Goal: Check status: Check status

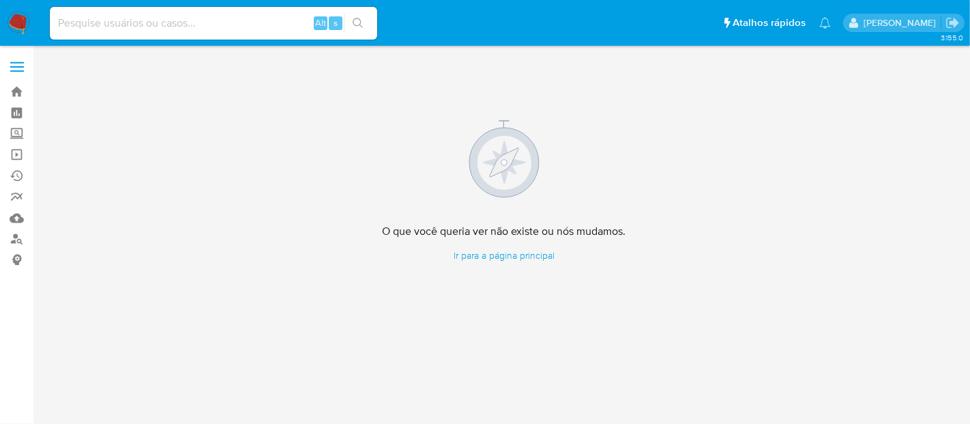
click at [219, 26] on input at bounding box center [213, 23] width 327 height 18
paste input "kXxDBL3FnGxUx3ZnknIz0O9V"
type input "kXxDBL3FnGxUx3ZnknIz0O9V"
click at [356, 20] on icon "search-icon" at bounding box center [358, 23] width 11 height 11
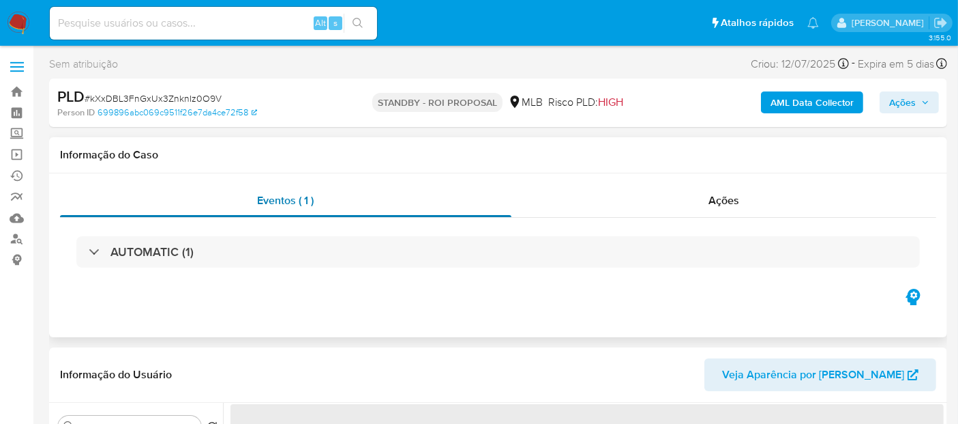
drag, startPoint x: 333, startPoint y: 227, endPoint x: 323, endPoint y: 210, distance: 19.5
click at [326, 211] on div "Eventos ( 1 ) Ações AUTOMATIC (1)" at bounding box center [498, 235] width 877 height 102
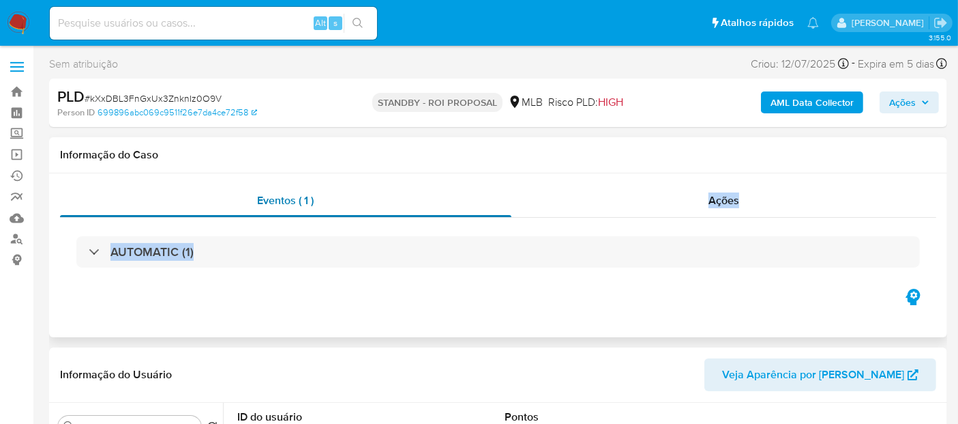
select select "10"
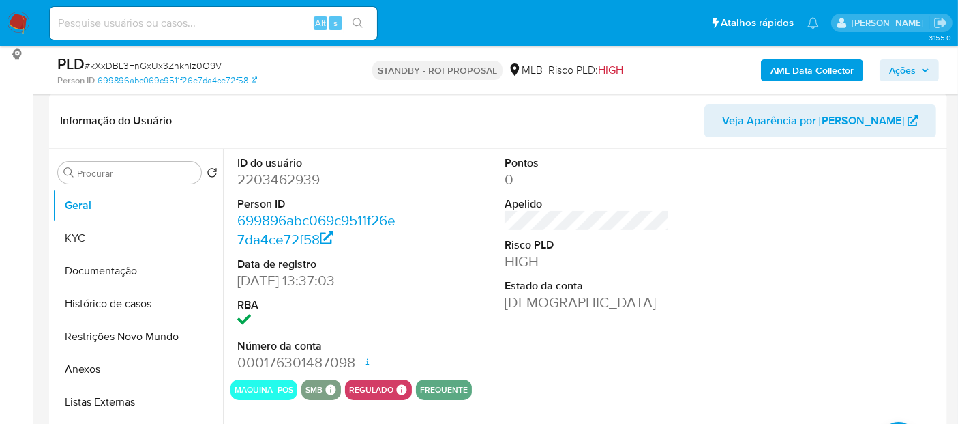
scroll to position [227, 0]
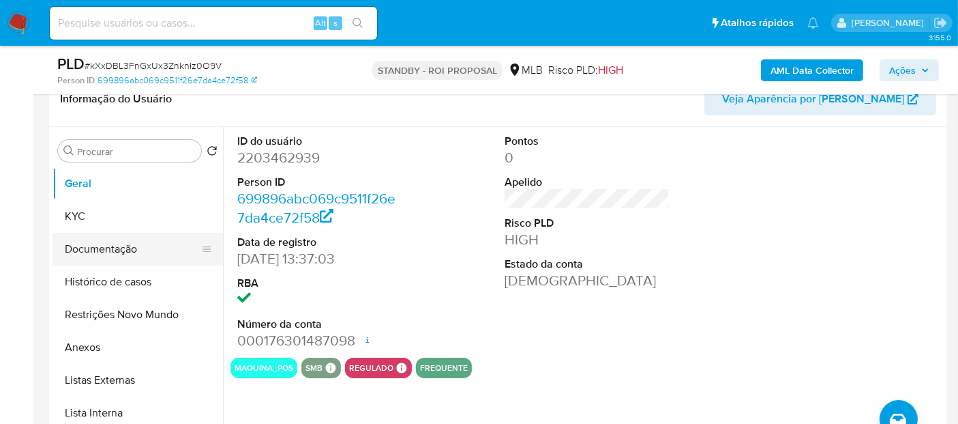
click at [93, 254] on button "Documentação" at bounding box center [133, 249] width 160 height 33
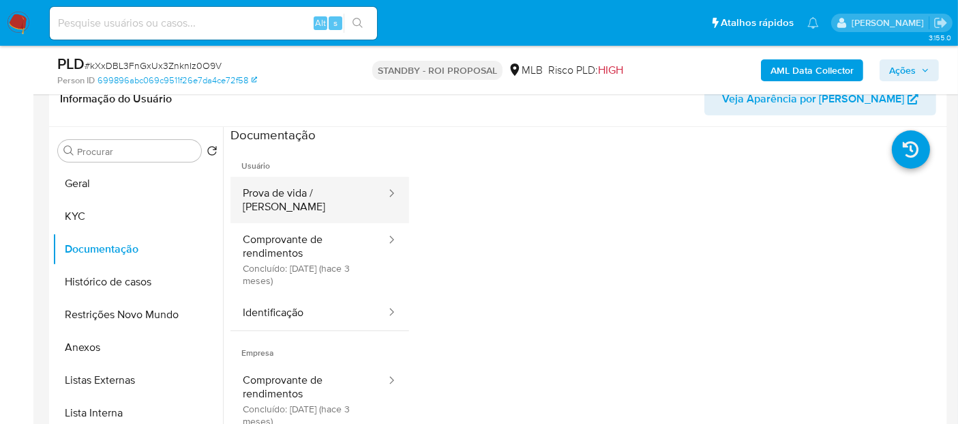
click at [328, 192] on button "Prova de vida / [PERSON_NAME]" at bounding box center [309, 200] width 157 height 46
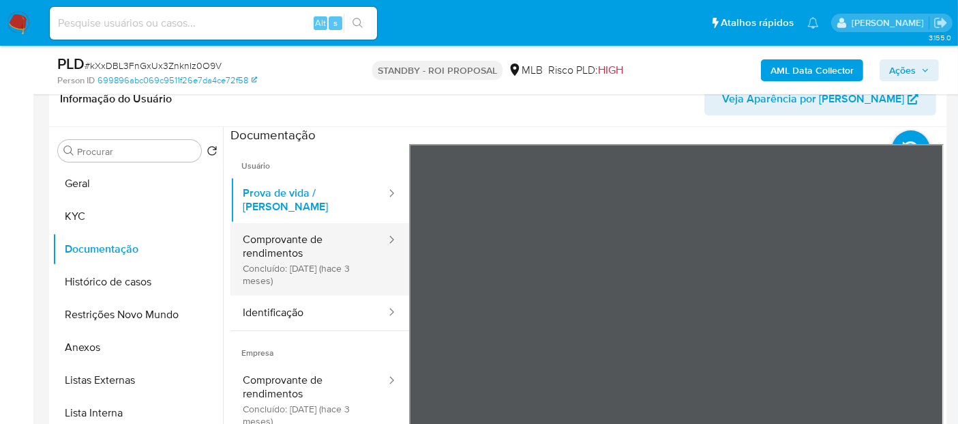
click at [304, 226] on button "Comprovante de rendimentos Concluído: [DATE] (hace 3 meses)" at bounding box center [309, 259] width 157 height 72
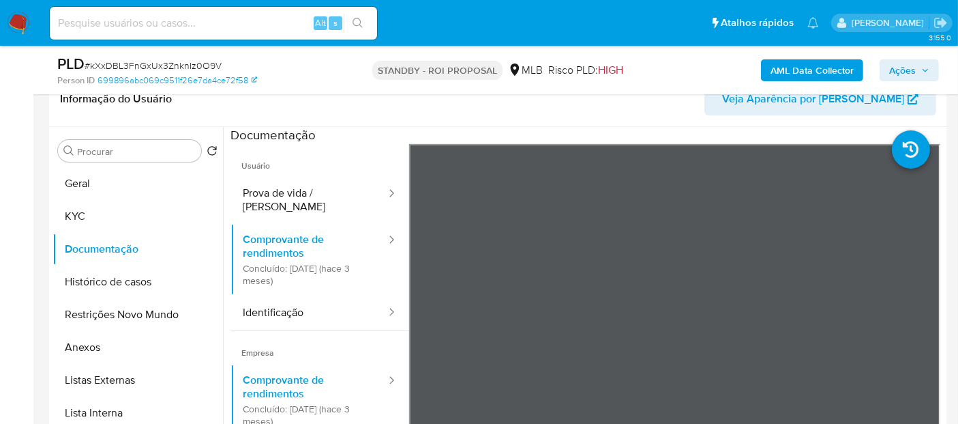
click at [197, 25] on input at bounding box center [213, 23] width 327 height 18
paste input "pA2YZYnGgPnqjsmElKz32YQG"
type input "pA2YZYnGgPnqjsmElKz32YQG"
click at [357, 20] on icon "search-icon" at bounding box center [358, 23] width 11 height 11
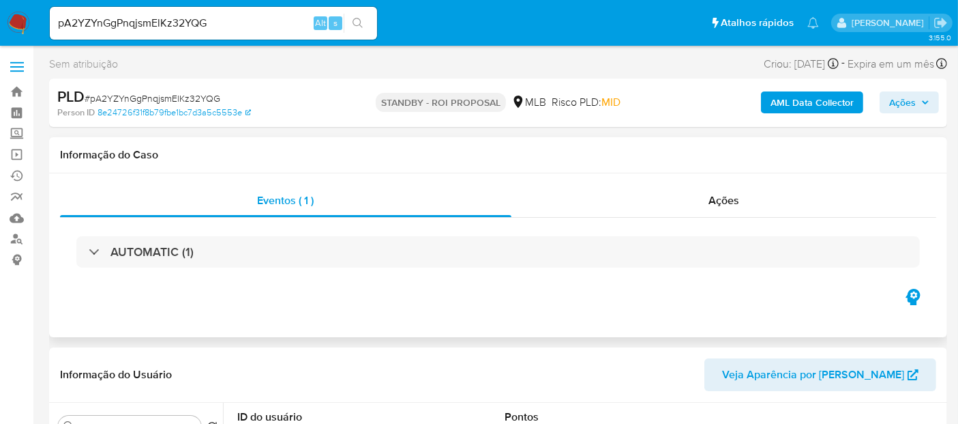
select select "10"
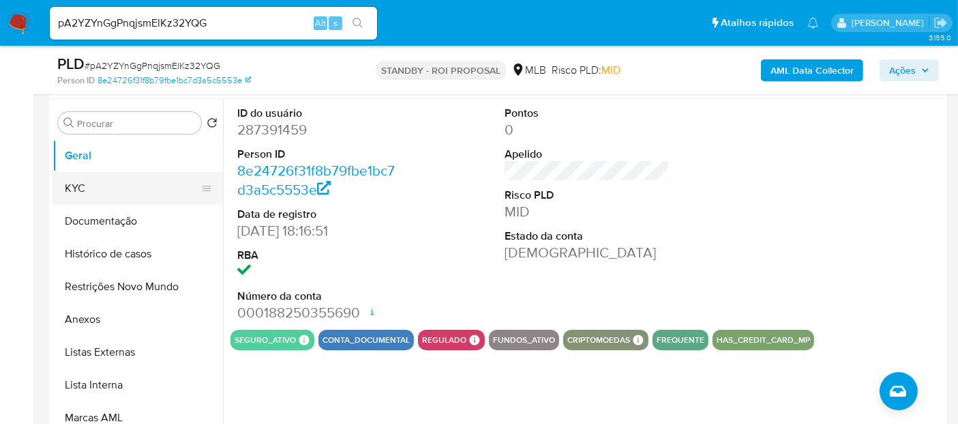
scroll to position [151, 0]
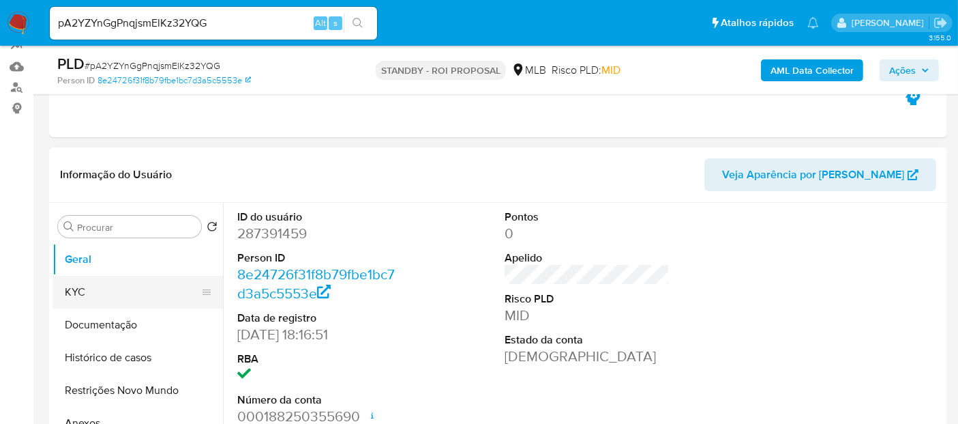
click at [80, 286] on button "KYC" at bounding box center [133, 292] width 160 height 33
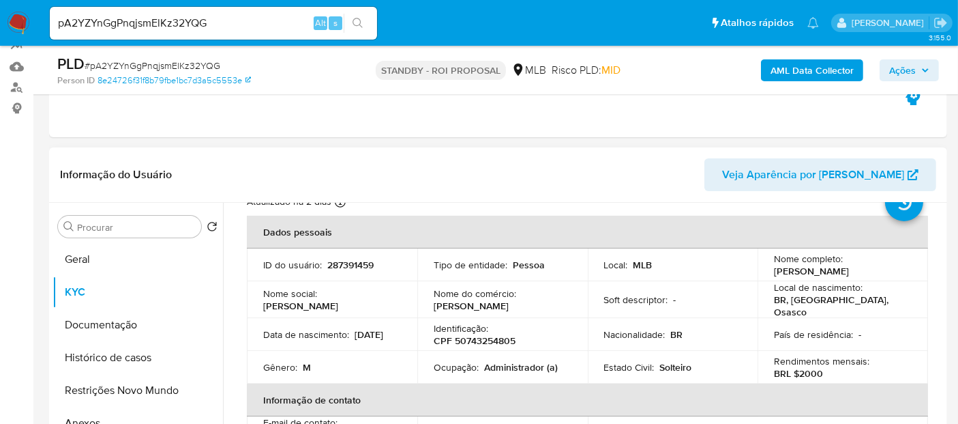
scroll to position [76, 0]
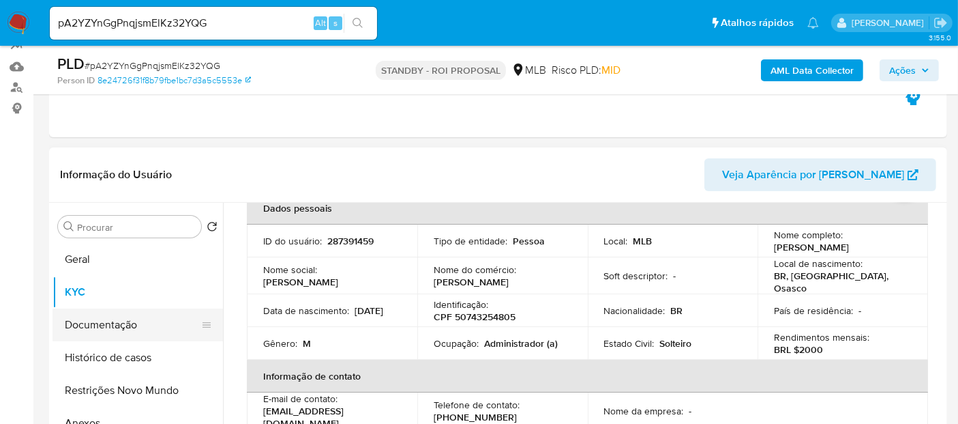
click at [93, 323] on button "Documentação" at bounding box center [133, 324] width 160 height 33
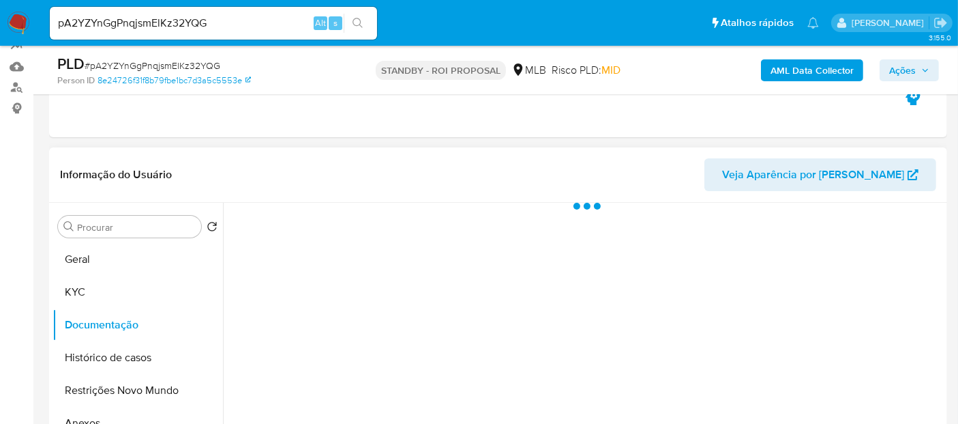
scroll to position [0, 0]
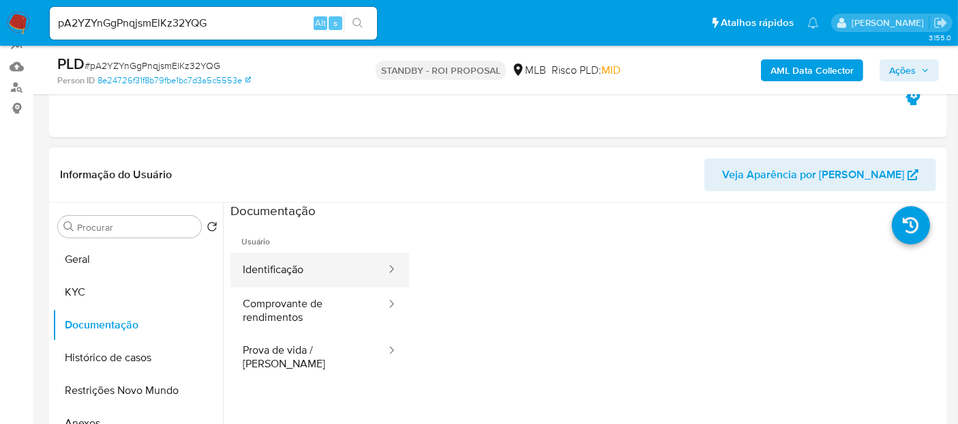
click at [333, 272] on button "Identificação" at bounding box center [309, 269] width 157 height 35
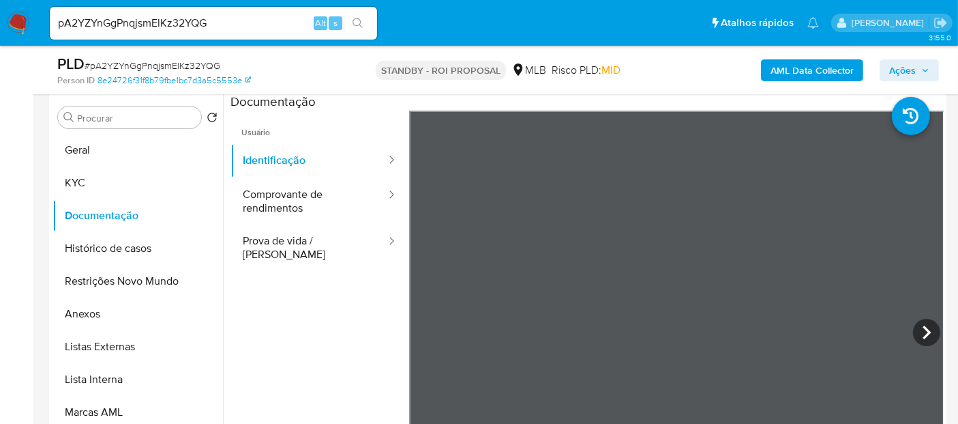
scroll to position [283, 0]
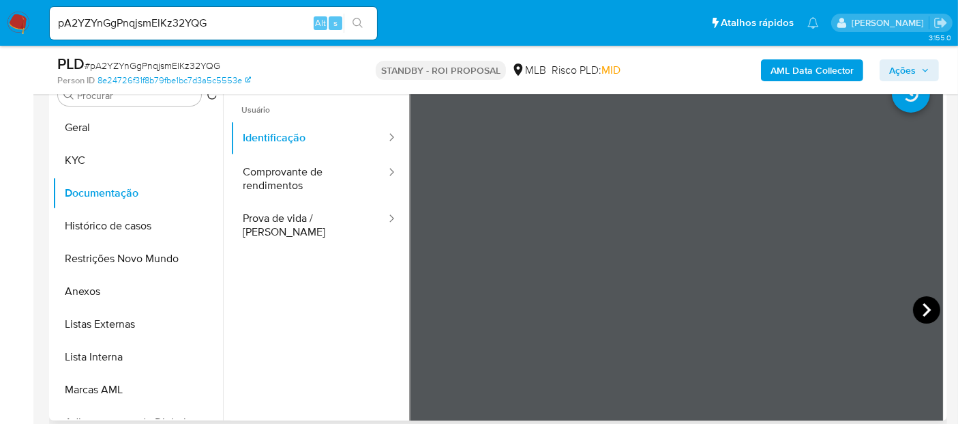
click at [924, 303] on icon at bounding box center [926, 309] width 27 height 27
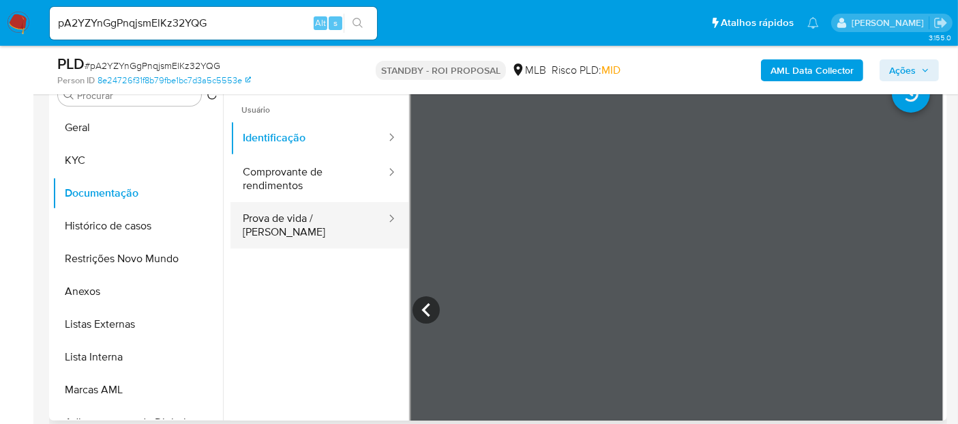
click at [293, 222] on button "Prova de vida / [PERSON_NAME]" at bounding box center [309, 225] width 157 height 46
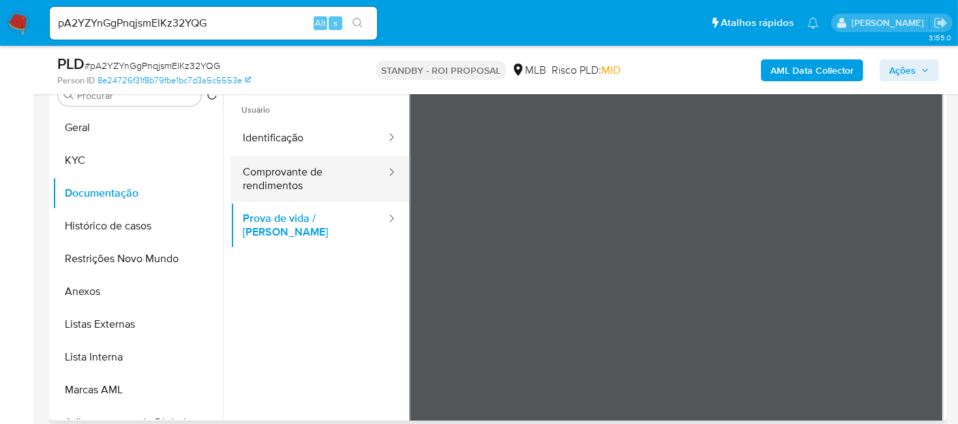
click at [292, 174] on button "Comprovante de rendimentos" at bounding box center [309, 179] width 157 height 46
